Goal: Transaction & Acquisition: Purchase product/service

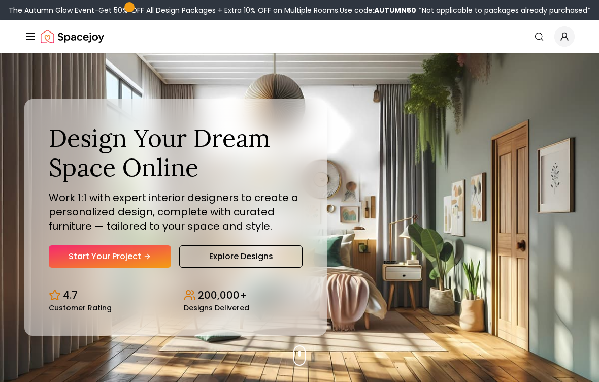
click at [153, 253] on link "Start Your Project" at bounding box center [110, 256] width 122 height 22
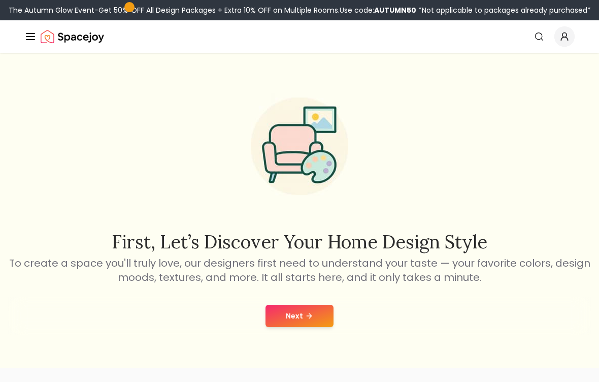
click at [311, 315] on icon at bounding box center [309, 316] width 8 height 8
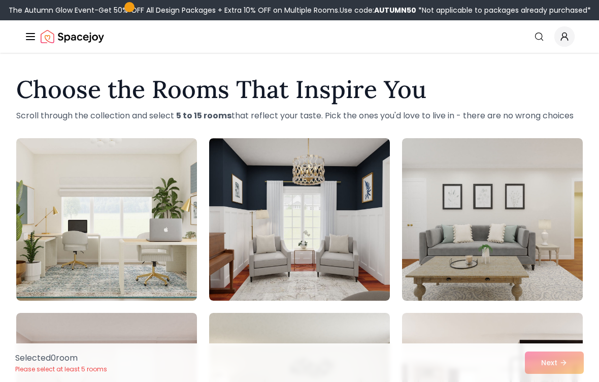
click at [174, 257] on img at bounding box center [106, 219] width 181 height 162
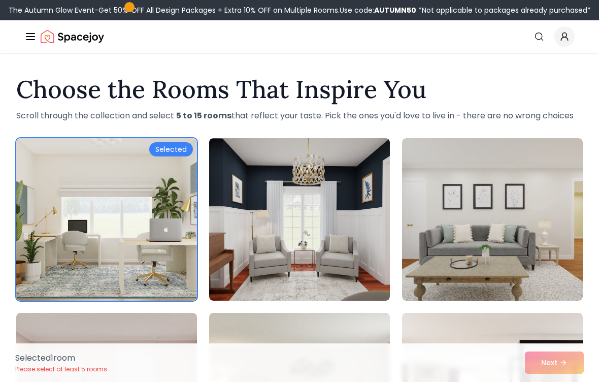
click at [566, 359] on div "Selected 1 room Please select at least 5 rooms Next" at bounding box center [299, 362] width 585 height 39
click at [328, 254] on img at bounding box center [299, 219] width 181 height 162
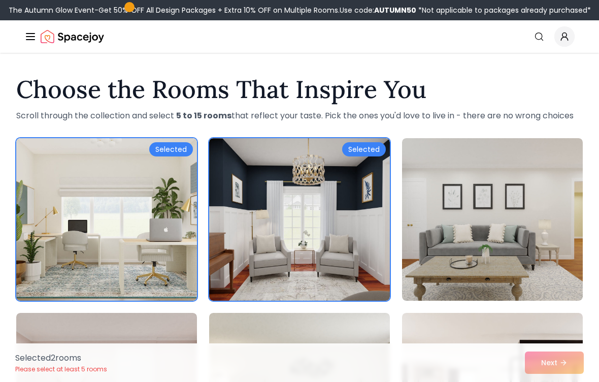
click at [480, 197] on img at bounding box center [492, 219] width 181 height 162
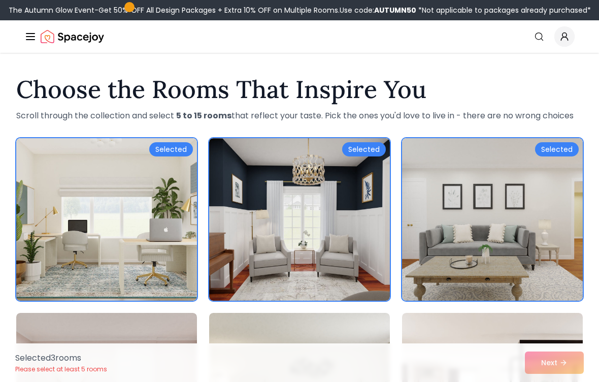
click at [545, 363] on div "Selected 3 room s Please select at least 5 rooms Next" at bounding box center [299, 362] width 585 height 39
click at [560, 357] on div "Selected 3 room s Please select at least 5 rooms Next" at bounding box center [299, 362] width 585 height 39
click at [545, 352] on div "Selected 3 room s Please select at least 5 rooms Next" at bounding box center [299, 362] width 585 height 39
click at [554, 349] on div "Selected 3 room s Please select at least 5 rooms Next" at bounding box center [299, 362] width 585 height 39
click at [552, 347] on div "Selected 3 room s Please select at least 5 rooms Next" at bounding box center [299, 362] width 585 height 39
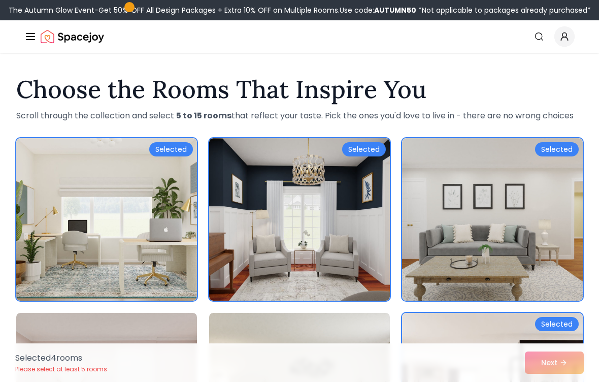
click at [547, 348] on div "Selected 4 room s Please select at least 5 rooms Next" at bounding box center [299, 362] width 585 height 39
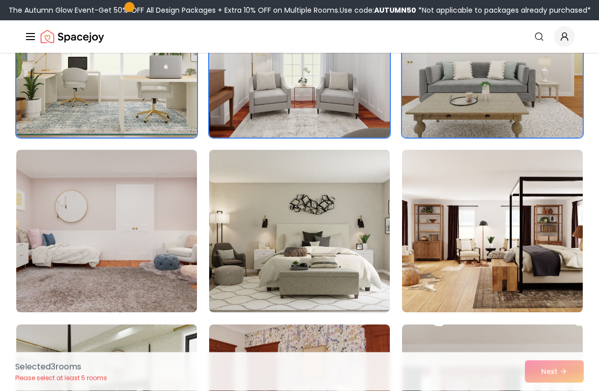
click at [537, 214] on img at bounding box center [492, 231] width 181 height 162
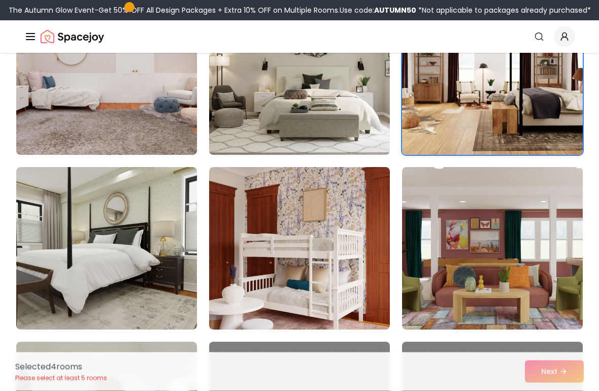
scroll to position [320, 0]
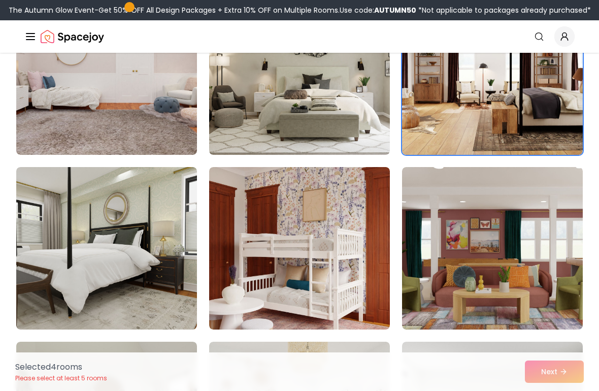
click at [477, 257] on img at bounding box center [492, 248] width 181 height 162
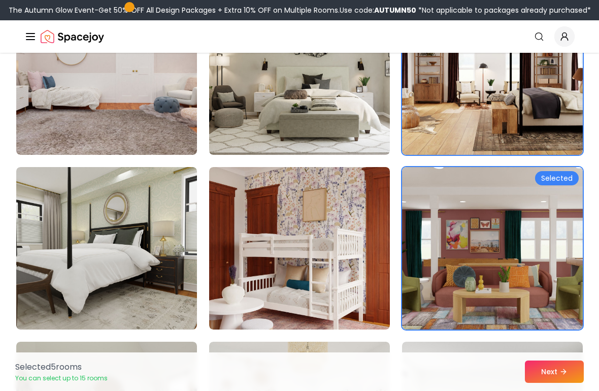
click at [558, 372] on button "Next" at bounding box center [554, 371] width 59 height 22
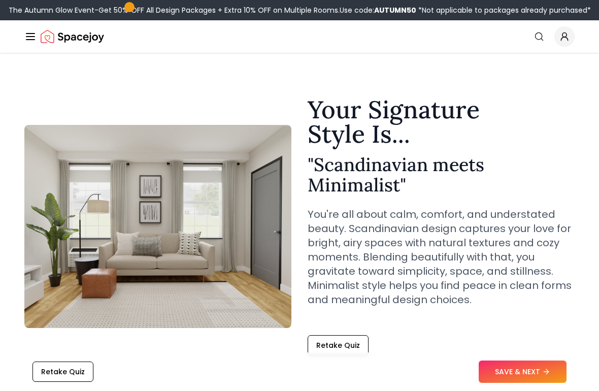
click at [516, 372] on button "SAVE & NEXT" at bounding box center [523, 371] width 88 height 22
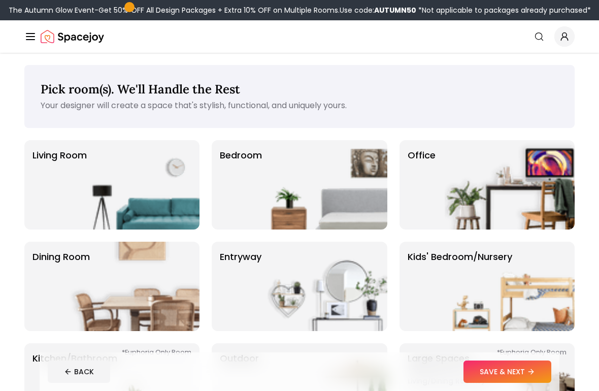
click at [86, 167] on img at bounding box center [135, 184] width 130 height 89
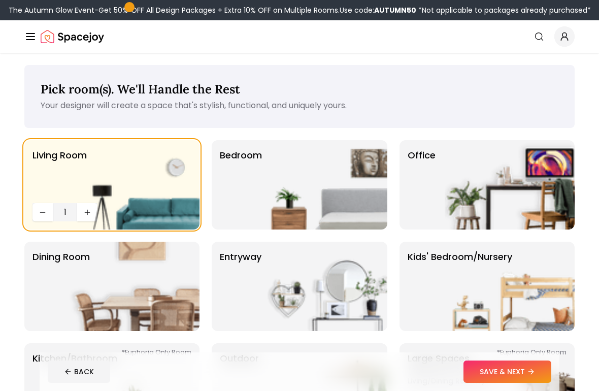
click at [339, 193] on img at bounding box center [322, 184] width 130 height 89
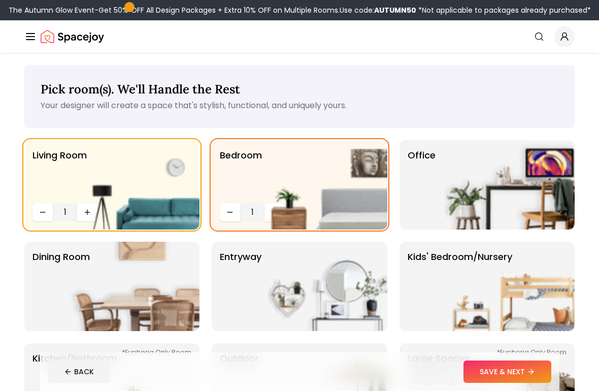
click at [515, 184] on img at bounding box center [510, 184] width 130 height 89
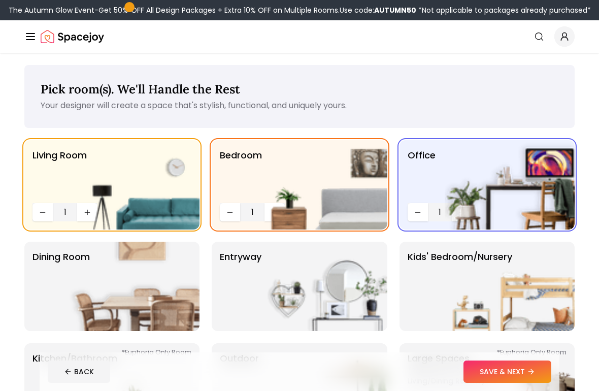
click at [485, 259] on img at bounding box center [510, 286] width 130 height 89
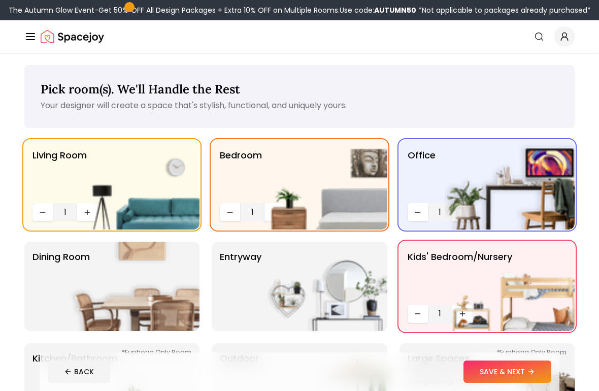
click at [324, 281] on img at bounding box center [322, 286] width 130 height 89
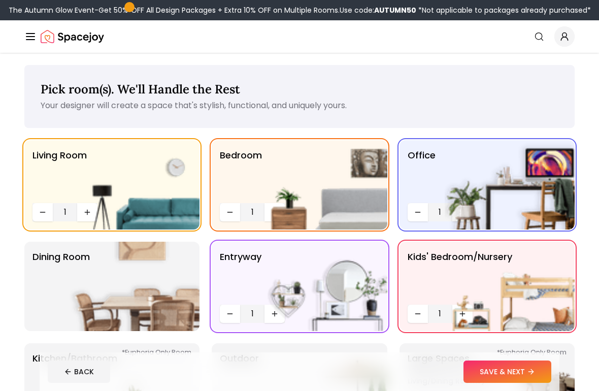
click at [163, 284] on img at bounding box center [135, 286] width 130 height 89
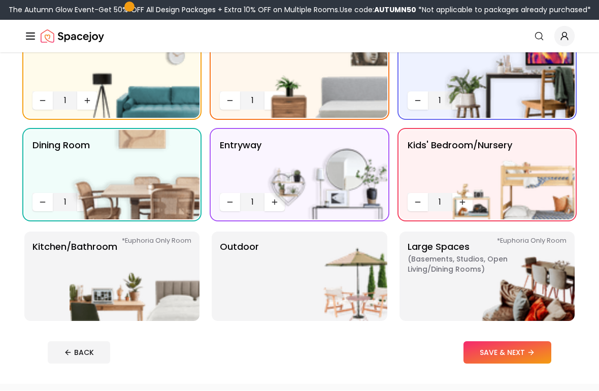
scroll to position [112, 0]
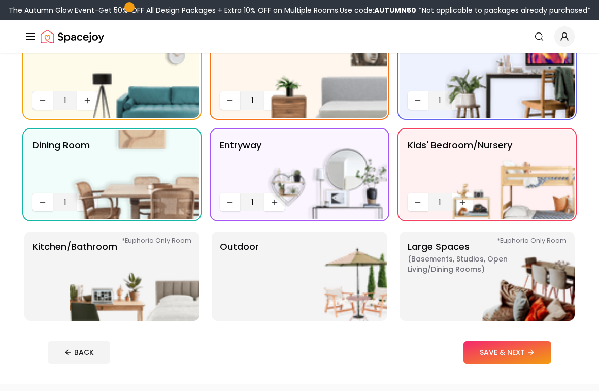
click at [154, 277] on img at bounding box center [135, 276] width 130 height 89
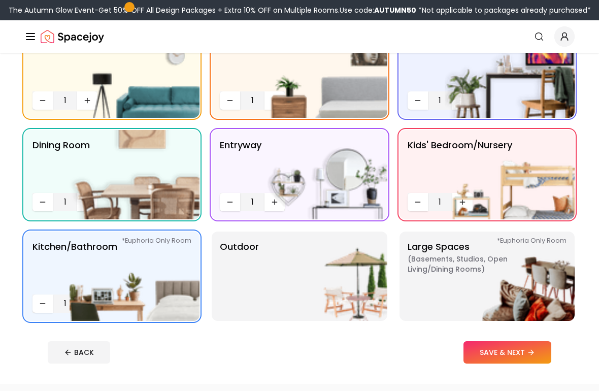
click at [302, 278] on img at bounding box center [322, 276] width 130 height 89
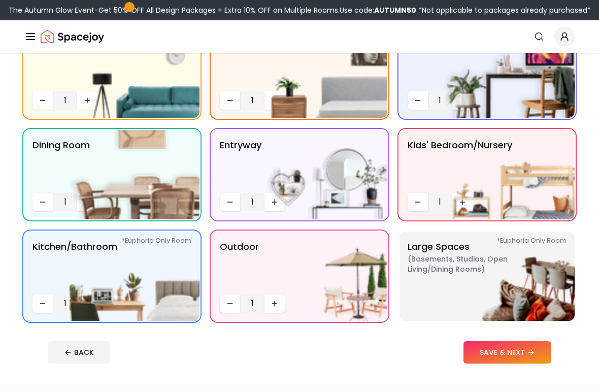
click at [458, 287] on img at bounding box center [510, 276] width 130 height 89
